Goal: Navigation & Orientation: Find specific page/section

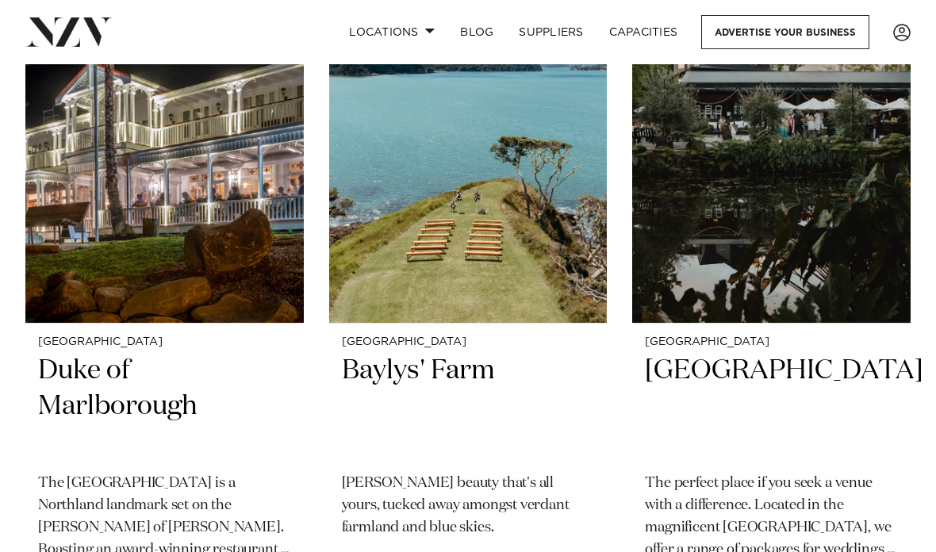
scroll to position [789, 0]
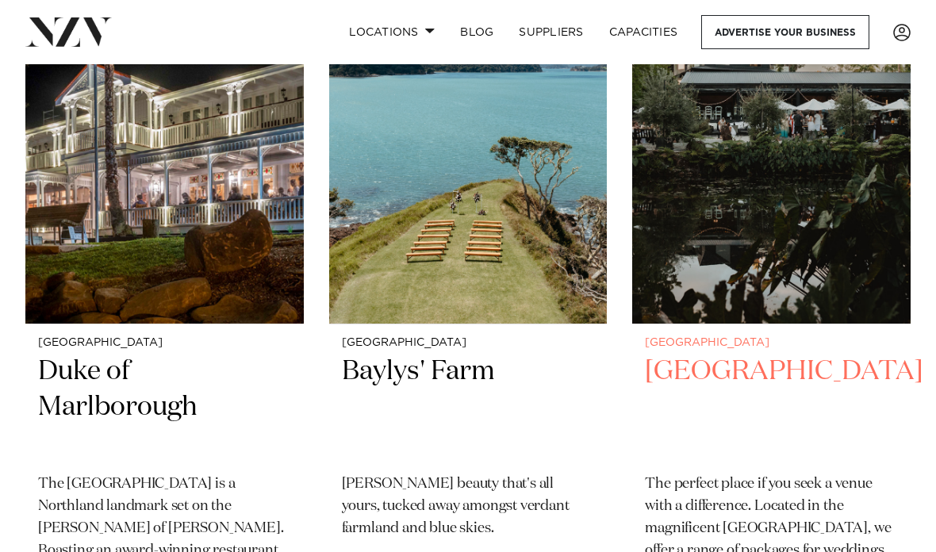
click at [827, 195] on img at bounding box center [771, 137] width 278 height 373
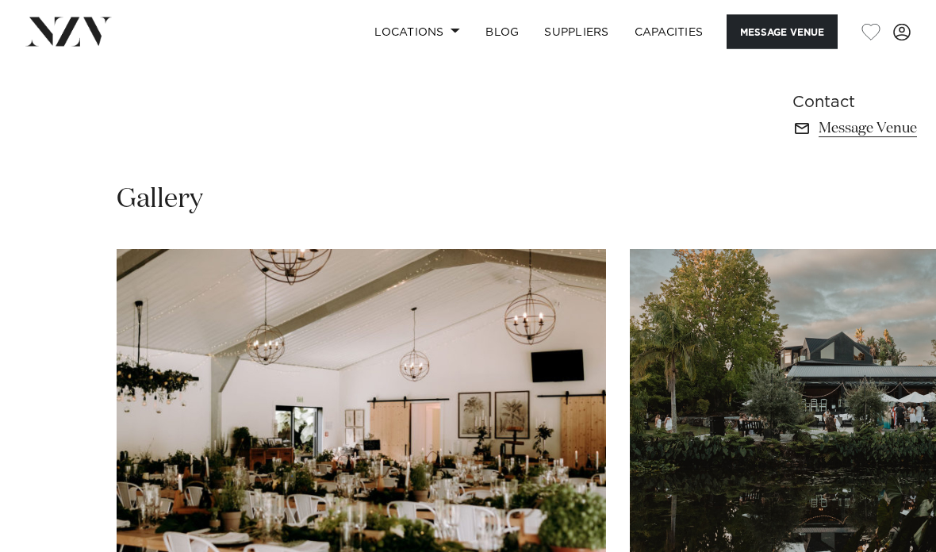
scroll to position [1010, 0]
click at [565, 423] on img "1 / 4" at bounding box center [361, 428] width 489 height 359
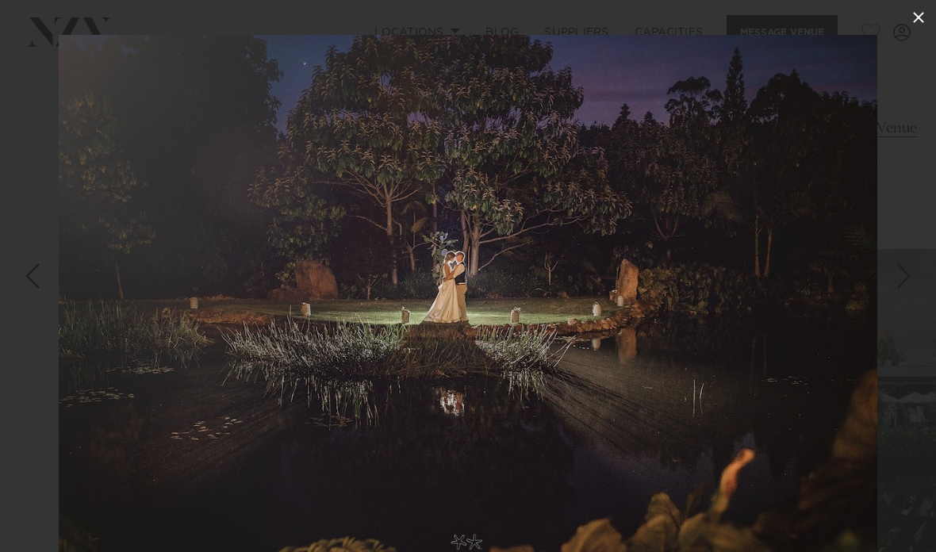
click at [917, 23] on icon at bounding box center [918, 17] width 19 height 19
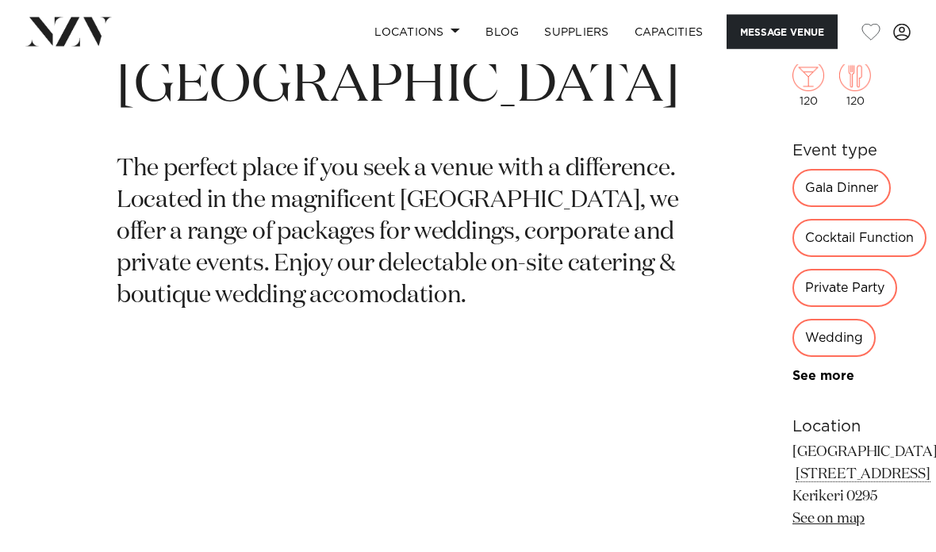
scroll to position [214, 0]
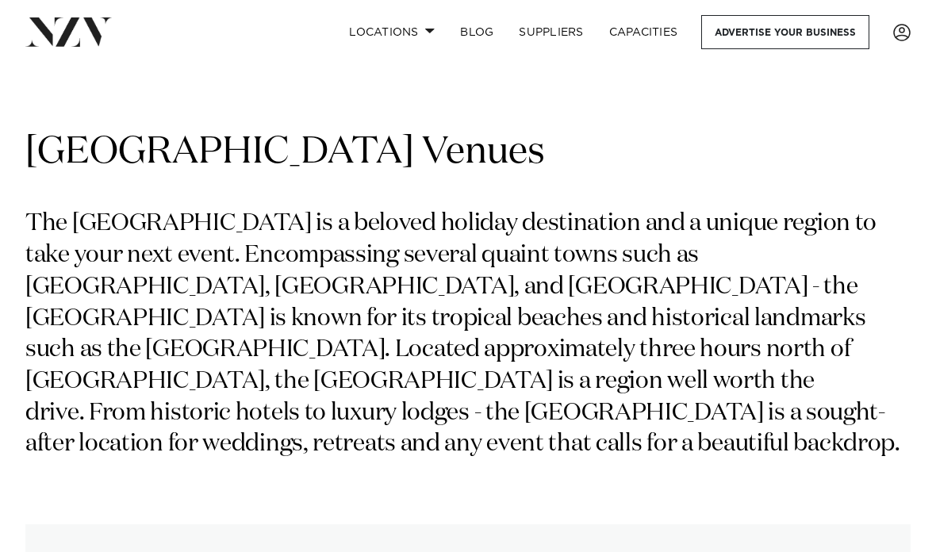
scroll to position [23, 0]
